Goal: Task Accomplishment & Management: Use online tool/utility

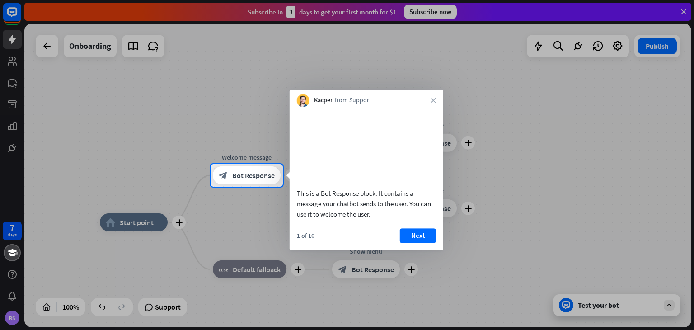
click at [12, 315] on div at bounding box center [347, 258] width 694 height 143
click at [434, 100] on icon "close" at bounding box center [432, 100] width 5 height 5
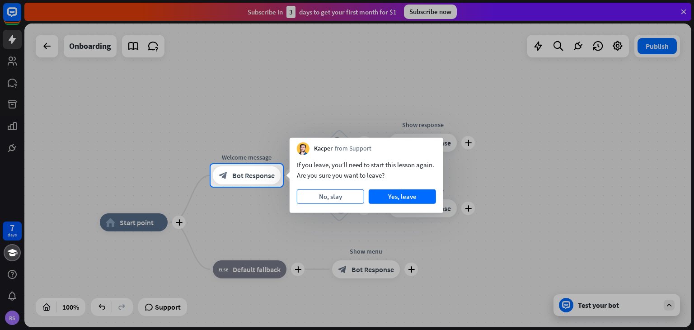
click at [350, 197] on button "No, stay" at bounding box center [330, 196] width 67 height 14
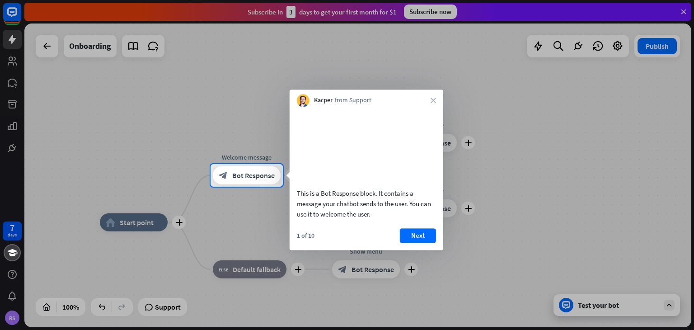
click at [430, 102] on div "Kacper from Support close" at bounding box center [367, 97] width 154 height 17
click at [433, 99] on icon "close" at bounding box center [432, 100] width 5 height 5
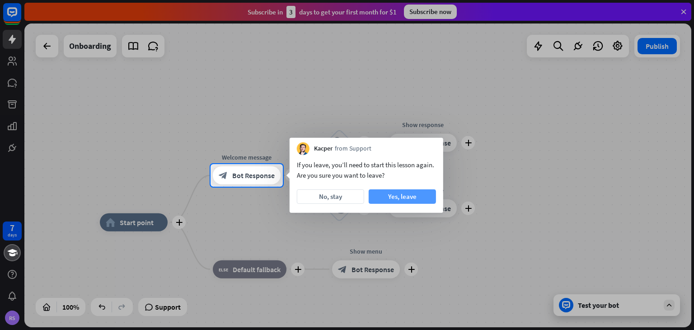
click at [408, 196] on button "Yes, leave" at bounding box center [402, 196] width 67 height 14
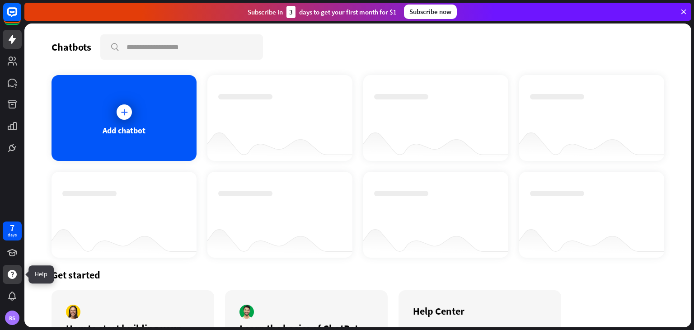
click at [8, 270] on icon at bounding box center [12, 274] width 11 height 11
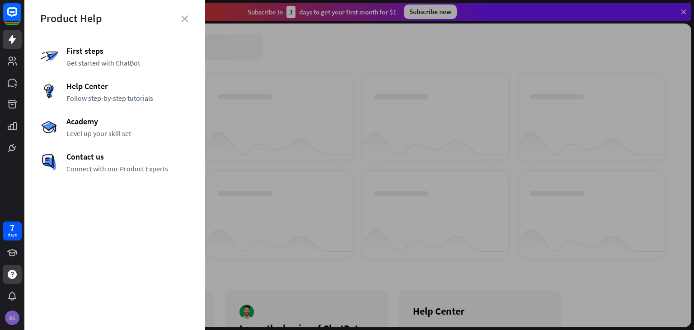
click at [14, 318] on div "RS" at bounding box center [12, 317] width 14 height 14
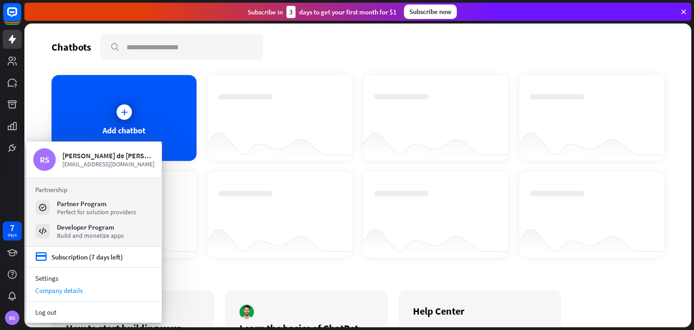
click at [71, 289] on div "Company details" at bounding box center [93, 290] width 135 height 12
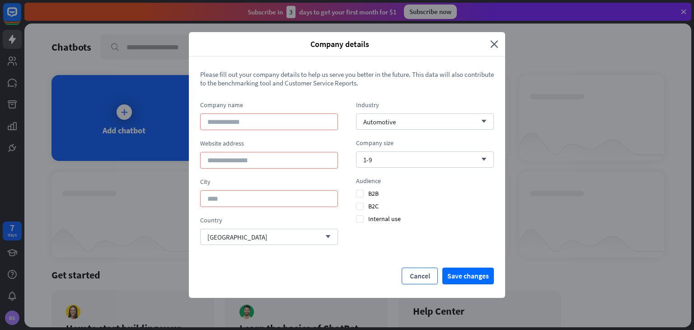
click at [424, 273] on button "Cancel" at bounding box center [420, 275] width 36 height 17
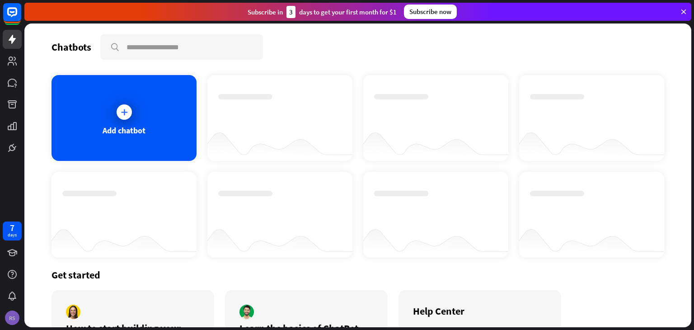
click at [9, 317] on div "RS" at bounding box center [12, 317] width 14 height 14
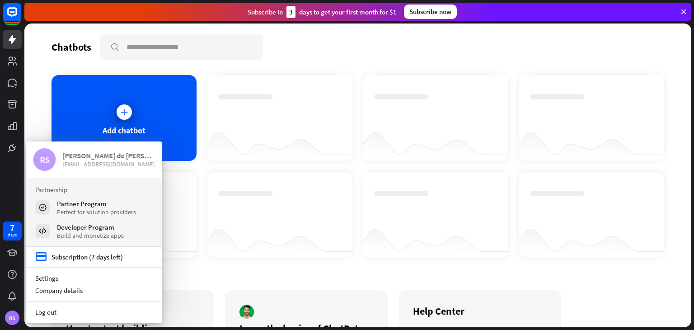
click at [106, 153] on div "Rebeca Silva de Oliveira Santos" at bounding box center [108, 155] width 93 height 9
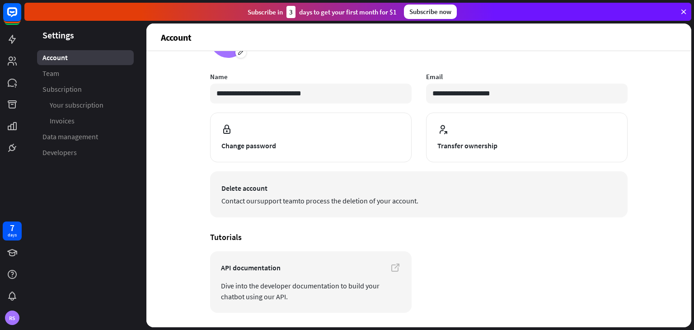
scroll to position [45, 0]
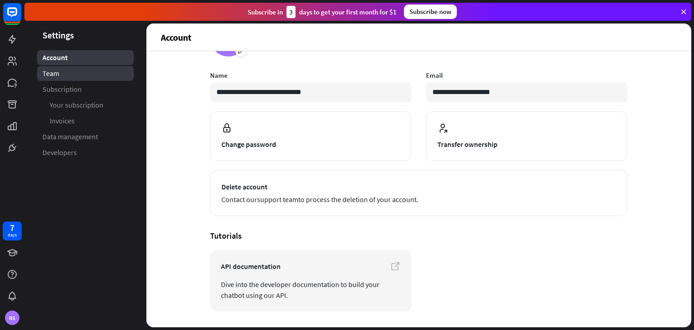
click at [56, 74] on span "Team" at bounding box center [50, 73] width 17 height 9
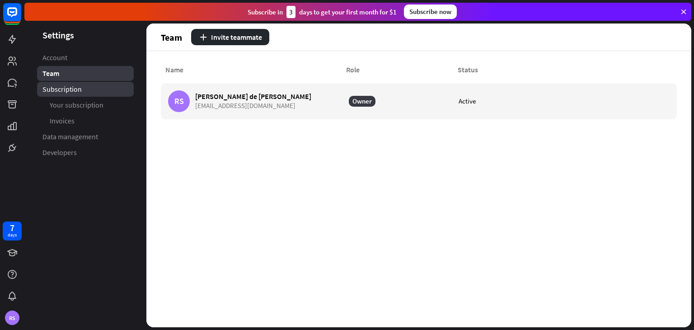
click at [65, 91] on span "Subscription" at bounding box center [61, 88] width 39 height 9
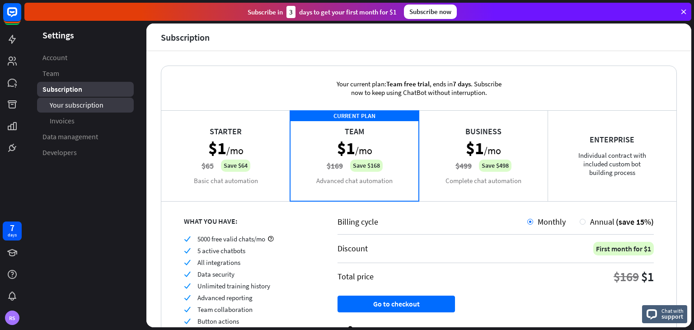
click at [71, 107] on span "Your subscription" at bounding box center [77, 104] width 54 height 9
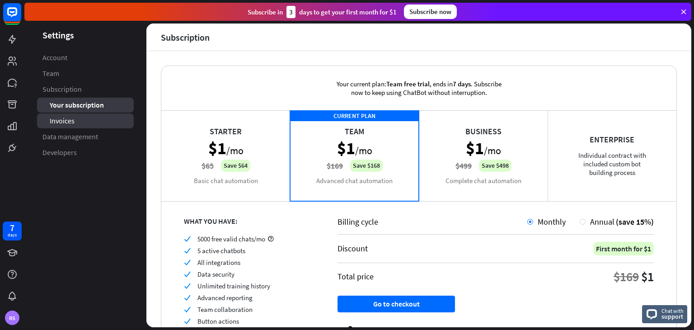
click at [69, 128] on link "Invoices" at bounding box center [85, 120] width 97 height 15
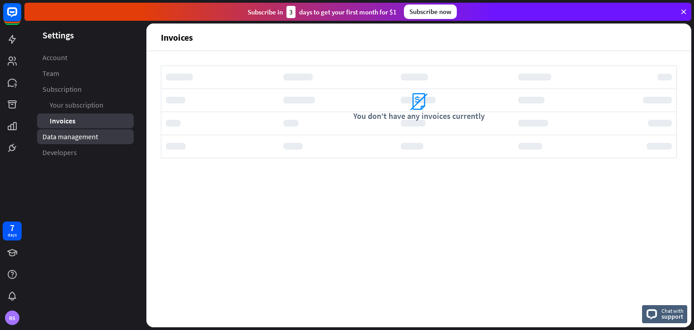
click at [66, 139] on span "Data management" at bounding box center [70, 136] width 56 height 9
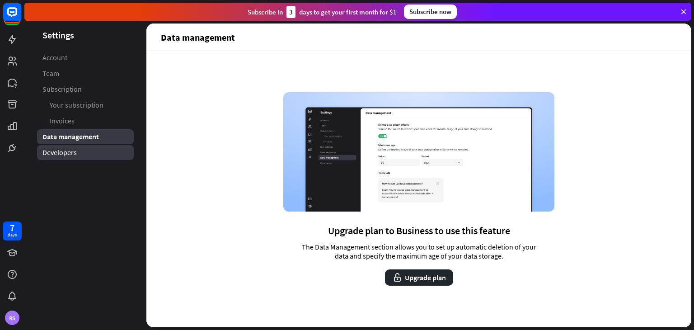
click at [63, 154] on span "Developers" at bounding box center [59, 152] width 34 height 9
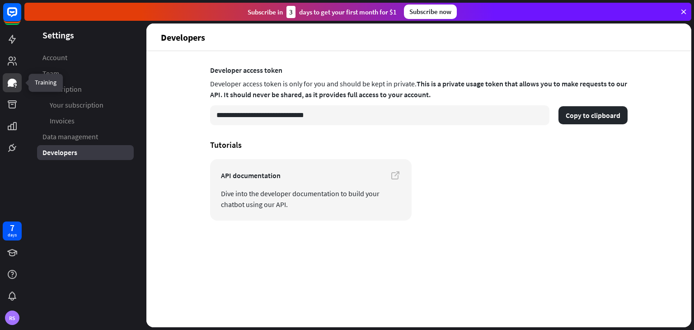
click at [18, 84] on link at bounding box center [12, 82] width 19 height 19
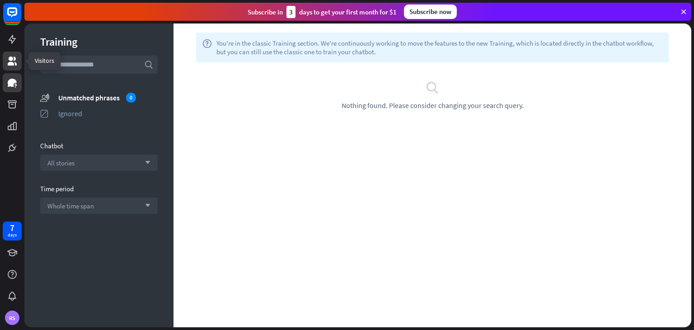
click at [14, 61] on icon at bounding box center [12, 61] width 11 height 11
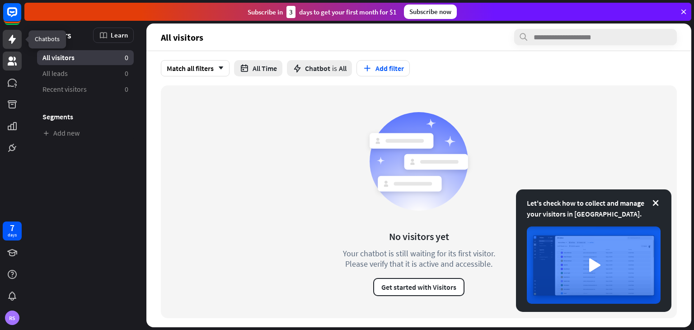
click at [14, 41] on icon at bounding box center [12, 39] width 11 height 11
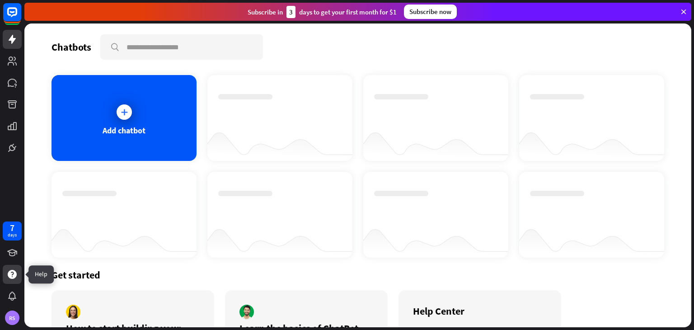
click at [16, 272] on icon at bounding box center [12, 274] width 9 height 9
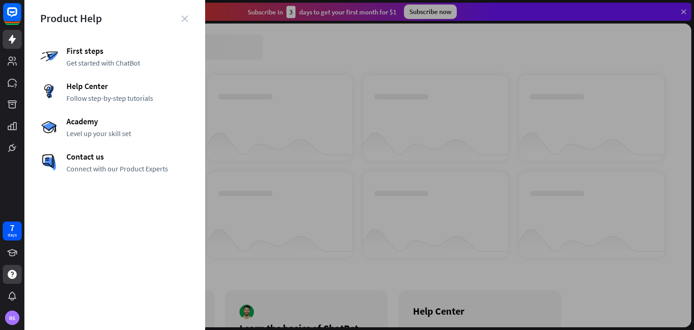
click at [185, 18] on icon "close" at bounding box center [184, 18] width 7 height 7
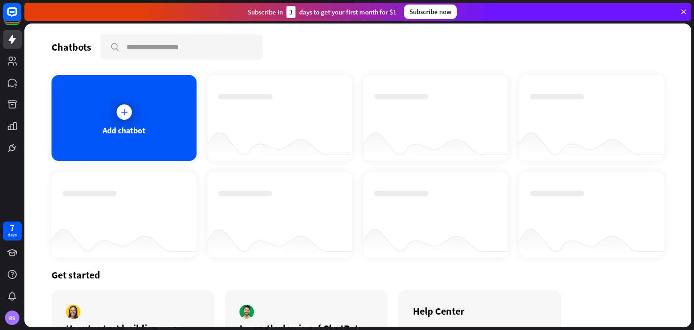
click at [682, 11] on icon at bounding box center [683, 12] width 8 height 8
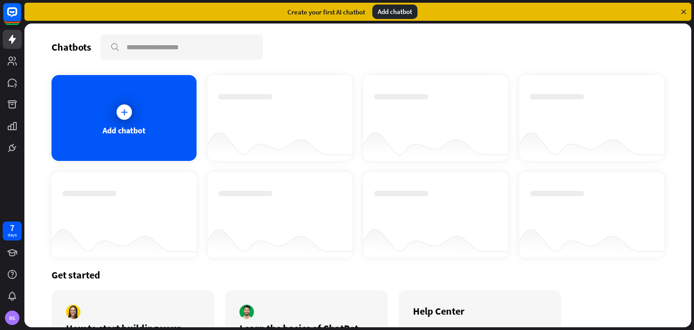
click at [683, 10] on icon at bounding box center [683, 12] width 8 height 8
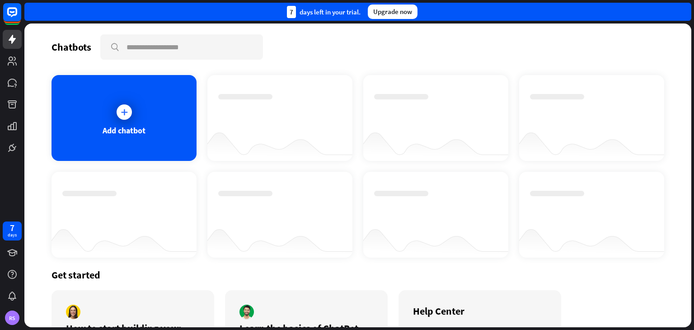
click at [683, 10] on div "7 days left in your trial. Upgrade now" at bounding box center [357, 12] width 667 height 18
click at [9, 317] on div "RS" at bounding box center [12, 317] width 14 height 14
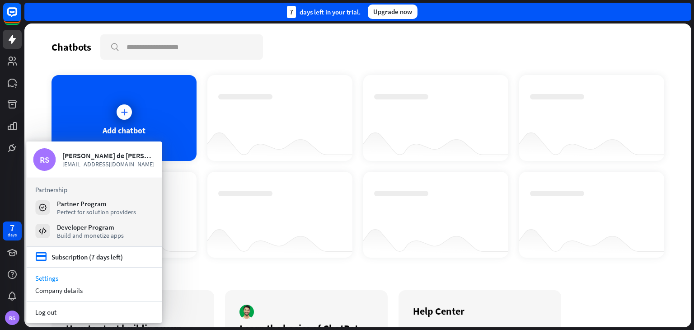
click at [49, 274] on link "Settings" at bounding box center [93, 278] width 135 height 12
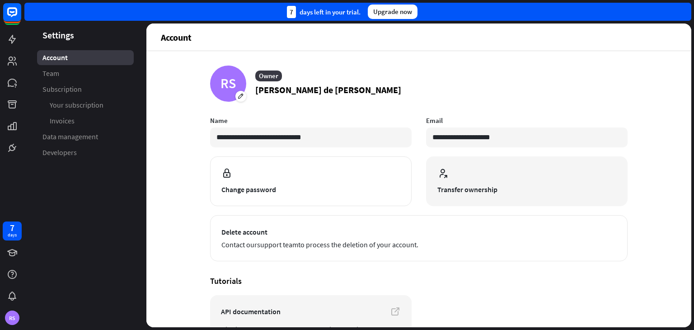
click at [519, 182] on button "Transfer ownership" at bounding box center [526, 181] width 201 height 50
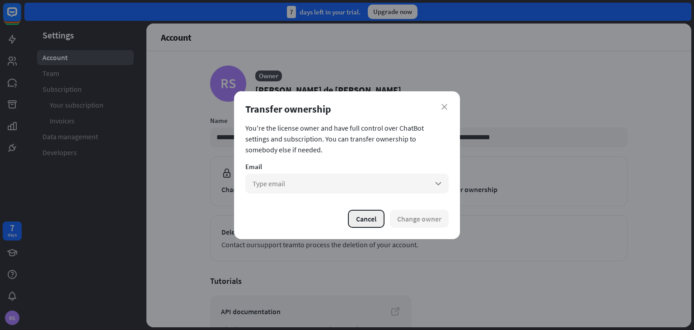
click at [371, 221] on button "Cancel" at bounding box center [366, 219] width 37 height 18
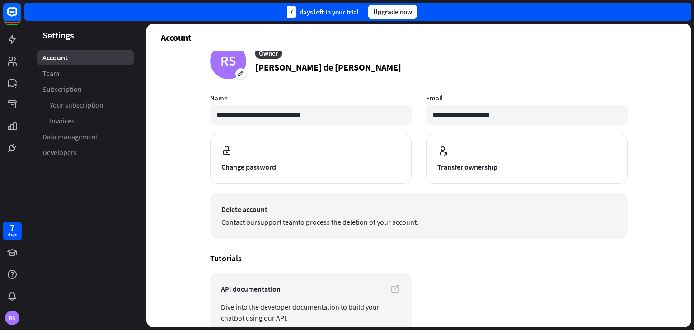
scroll to position [70, 0]
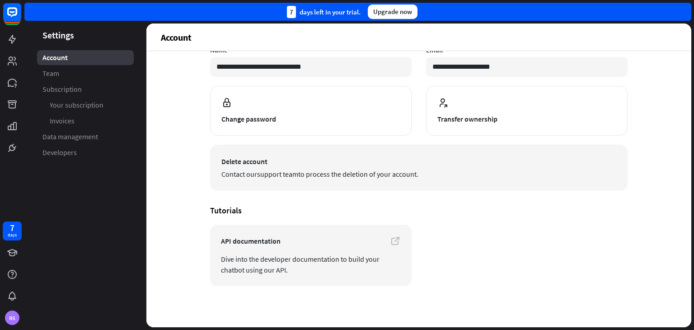
click at [302, 166] on span "Delete account" at bounding box center [418, 161] width 395 height 11
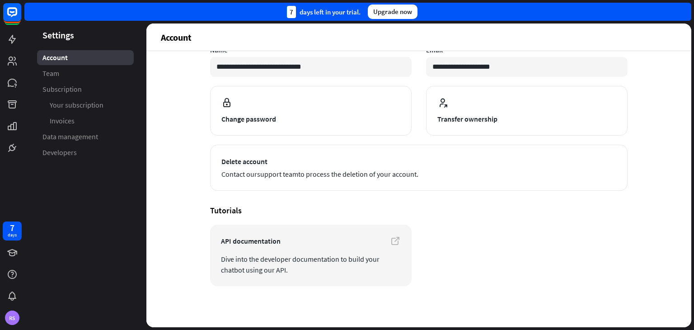
click at [536, 201] on div "**********" at bounding box center [418, 140] width 417 height 291
click at [60, 75] on link "Team" at bounding box center [85, 73] width 97 height 15
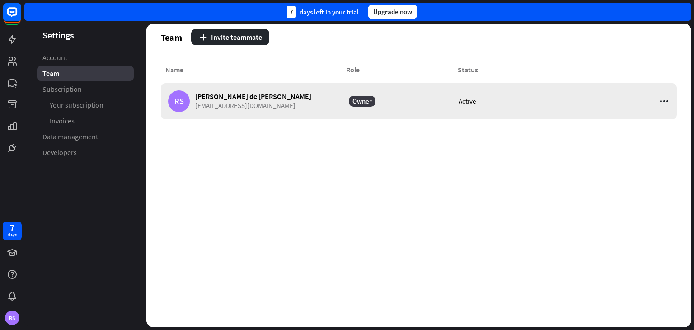
click at [659, 100] on icon at bounding box center [664, 101] width 11 height 11
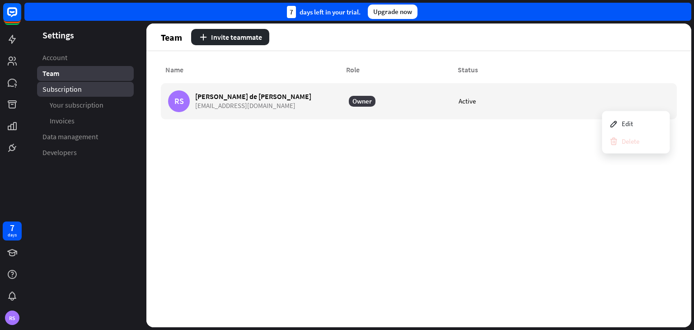
click at [83, 91] on link "Subscription" at bounding box center [85, 89] width 97 height 15
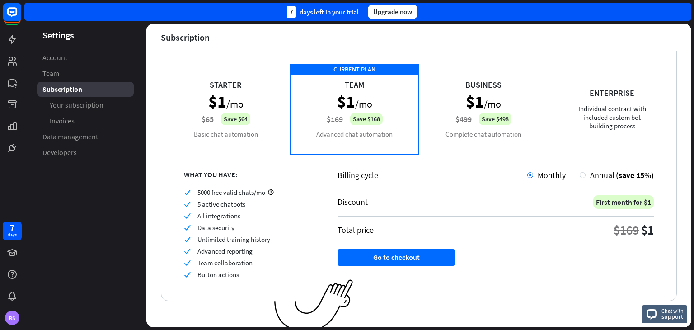
scroll to position [51, 0]
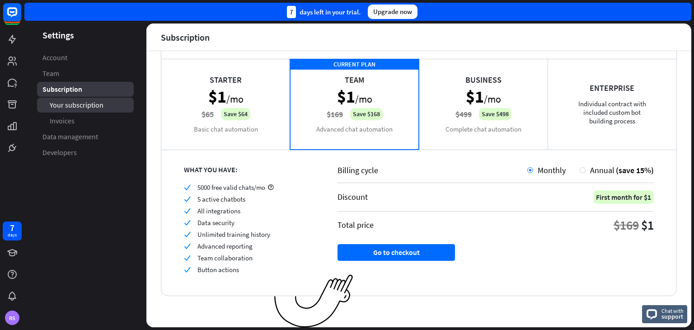
click at [81, 108] on span "Your subscription" at bounding box center [77, 104] width 54 height 9
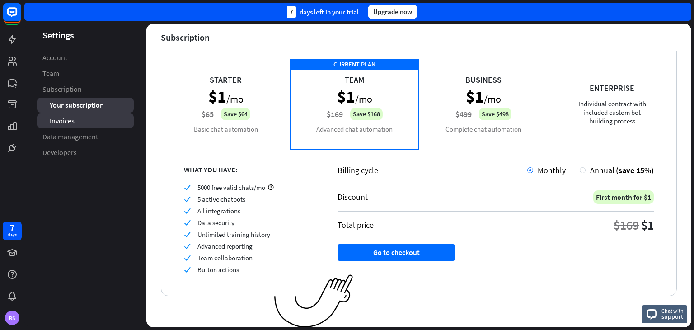
click at [60, 123] on span "Invoices" at bounding box center [62, 120] width 25 height 9
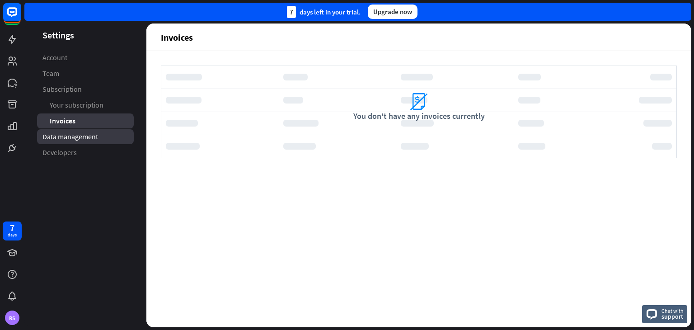
click at [55, 140] on span "Data management" at bounding box center [70, 136] width 56 height 9
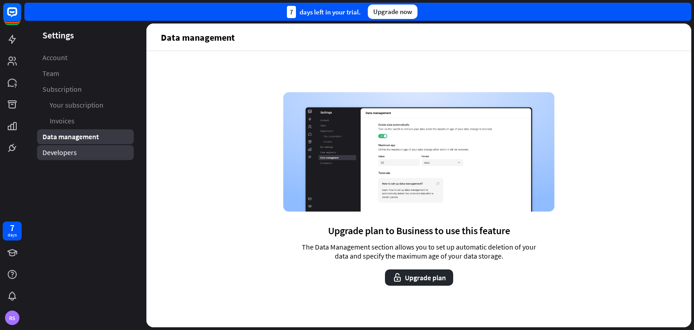
click at [56, 158] on link "Developers" at bounding box center [85, 152] width 97 height 15
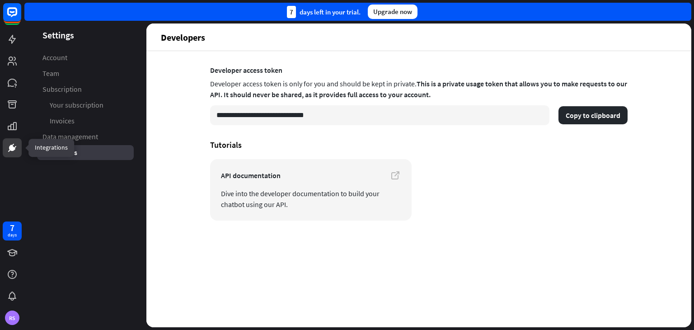
click at [13, 147] on icon at bounding box center [12, 148] width 6 height 6
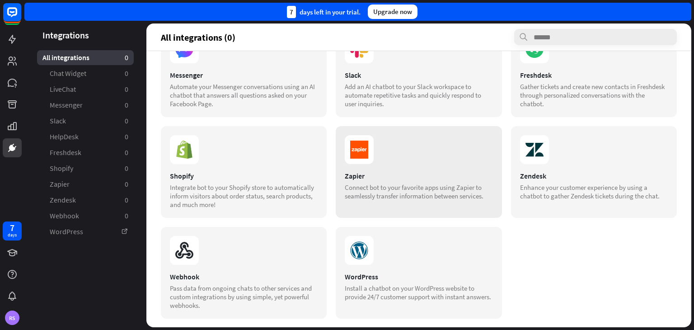
scroll to position [146, 0]
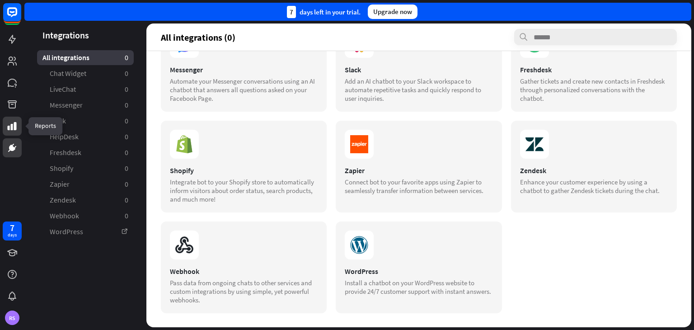
click at [7, 130] on icon at bounding box center [12, 126] width 11 height 11
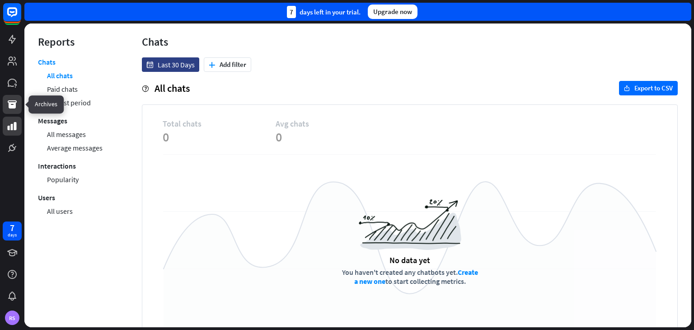
click at [12, 105] on icon at bounding box center [12, 104] width 9 height 8
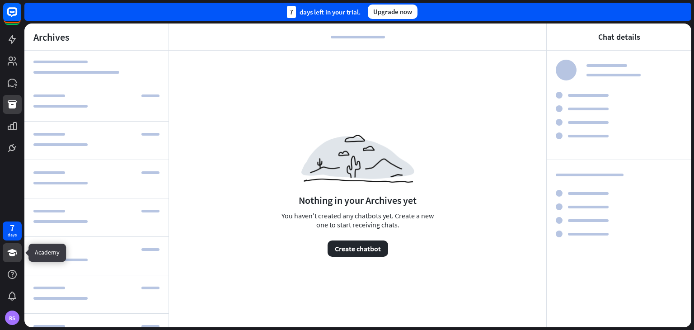
click at [14, 259] on link at bounding box center [12, 252] width 19 height 19
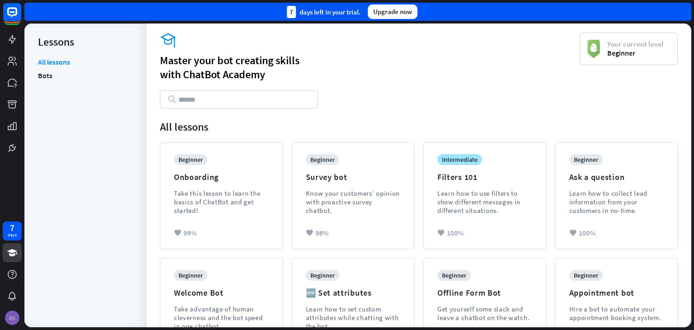
click at [9, 318] on div "RS" at bounding box center [12, 317] width 14 height 14
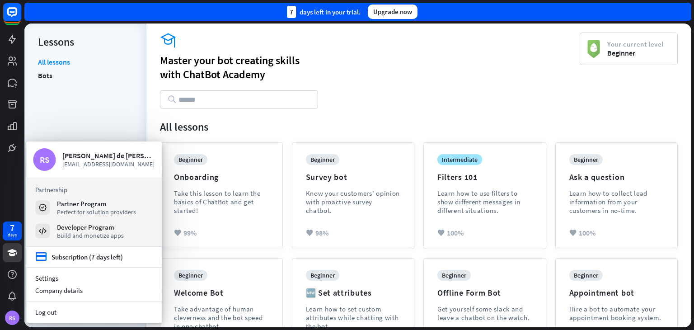
click at [49, 316] on link "Log out" at bounding box center [93, 312] width 135 height 12
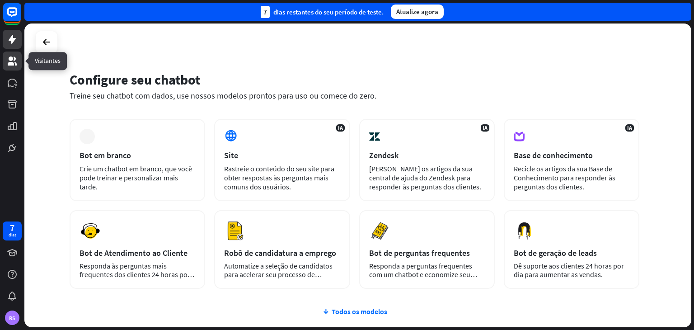
click at [7, 62] on icon at bounding box center [12, 61] width 11 height 11
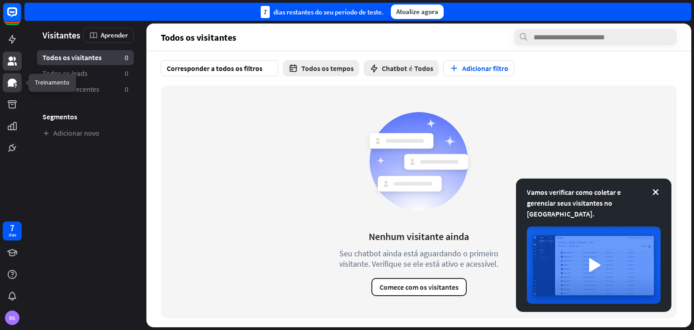
click at [16, 84] on icon at bounding box center [15, 85] width 2 height 3
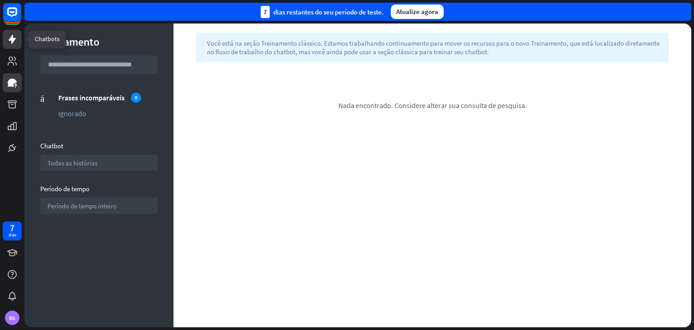
click at [14, 38] on icon at bounding box center [12, 39] width 7 height 9
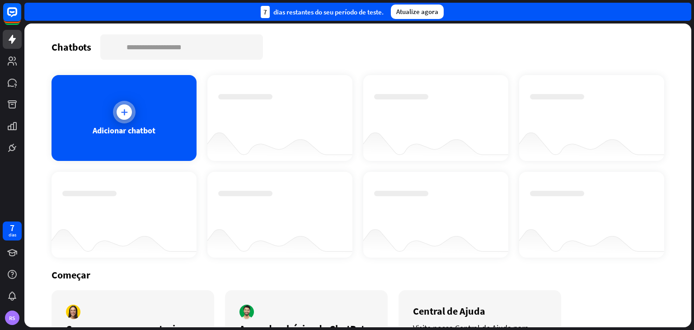
click at [125, 120] on div at bounding box center [124, 112] width 23 height 23
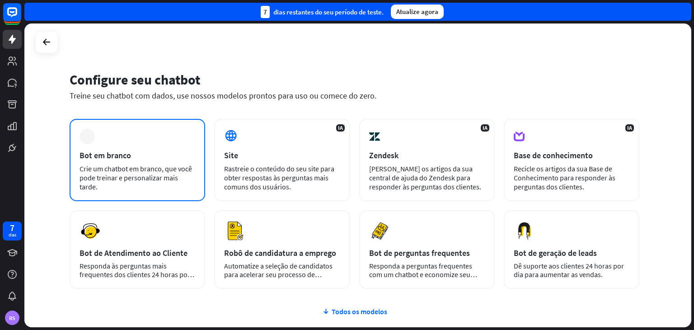
click at [125, 154] on font "Bot em branco" at bounding box center [104, 155] width 51 height 10
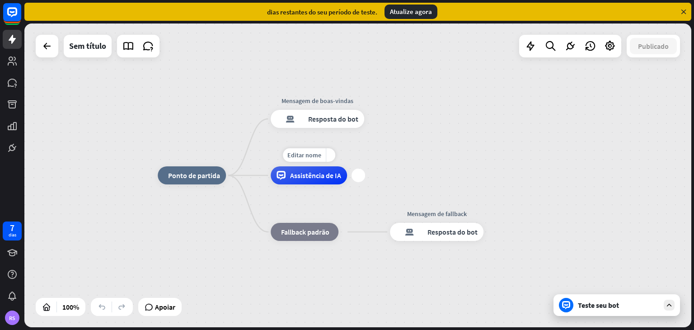
click at [304, 179] on font "Assistência de IA" at bounding box center [315, 175] width 51 height 9
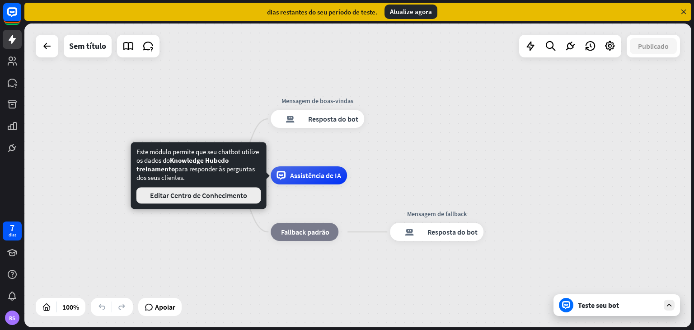
click at [193, 197] on font "Editar Centro de Conhecimento" at bounding box center [198, 195] width 97 height 9
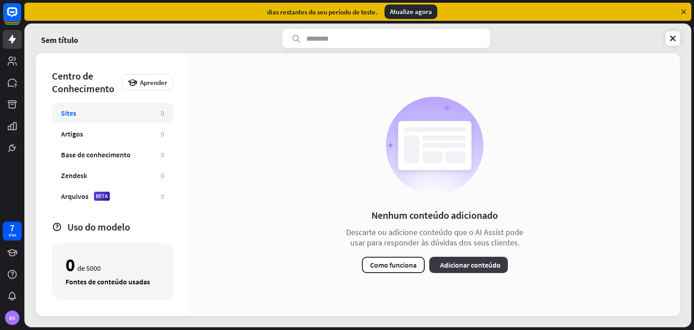
click at [453, 265] on font "Adicionar conteúdo" at bounding box center [470, 264] width 61 height 9
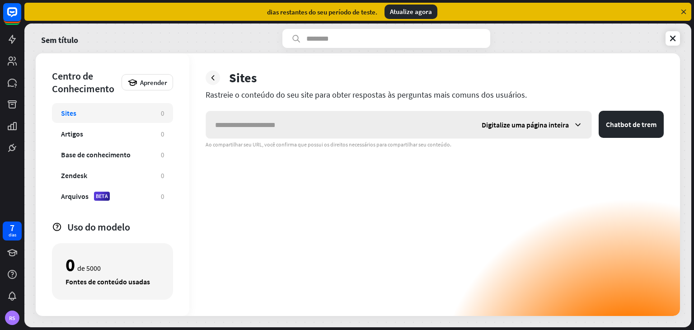
click at [287, 130] on input "text" at bounding box center [339, 124] width 266 height 27
click at [10, 44] on icon at bounding box center [12, 39] width 11 height 11
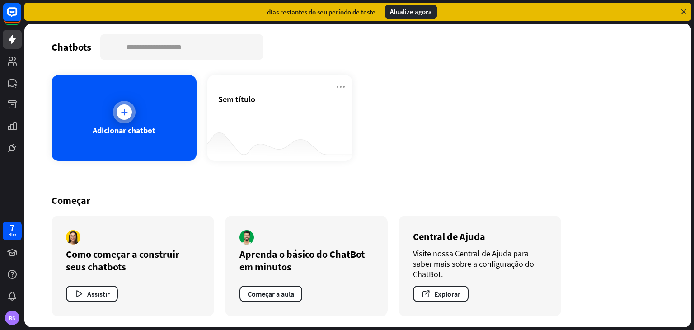
click at [117, 143] on div "Adicionar chatbot" at bounding box center [123, 118] width 145 height 86
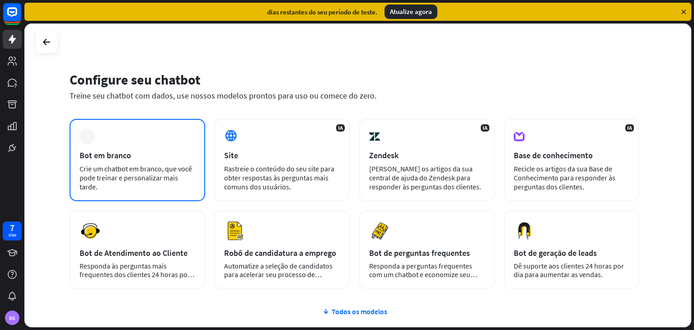
click at [112, 146] on div "mais Bot em branco Crie um chatbot em branco, que você pode treinar e personali…" at bounding box center [137, 160] width 135 height 82
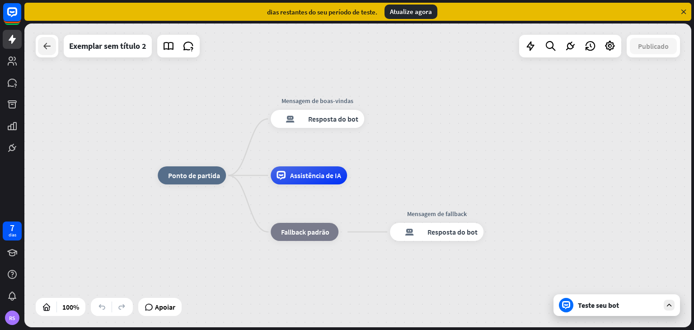
click at [47, 48] on icon at bounding box center [47, 46] width 11 height 11
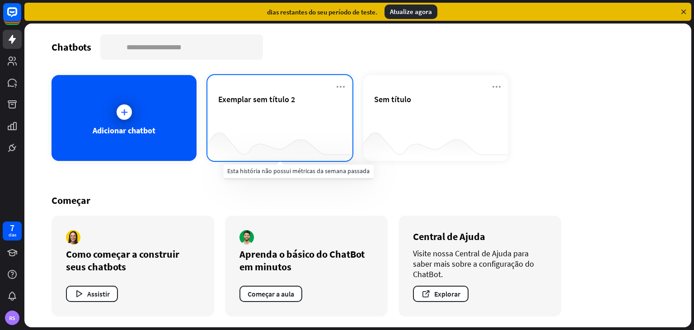
click at [308, 132] on div at bounding box center [279, 143] width 145 height 35
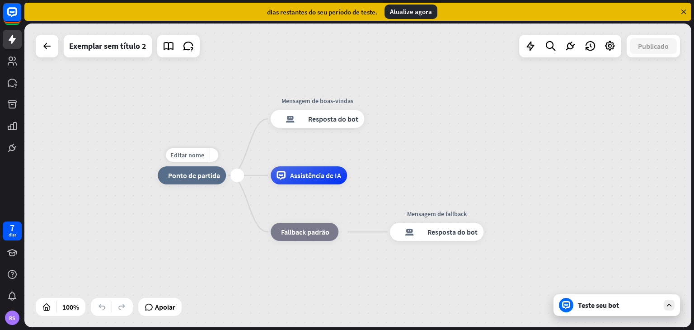
click at [193, 177] on font "Ponto de partida" at bounding box center [194, 175] width 52 height 9
click at [607, 47] on icon at bounding box center [610, 46] width 12 height 12
